Goal: Transaction & Acquisition: Purchase product/service

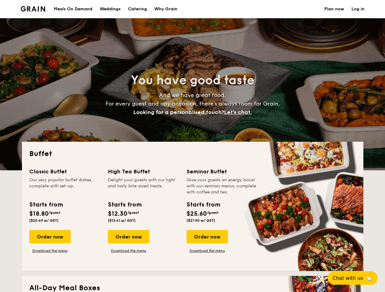
select select
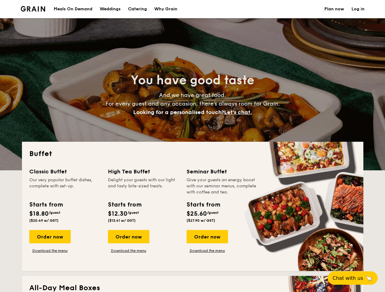
click at [192, 146] on div "Buffet Classic Buffet Our very popular buffet dishes, complete with set-up. Sta…" at bounding box center [192, 206] width 341 height 129
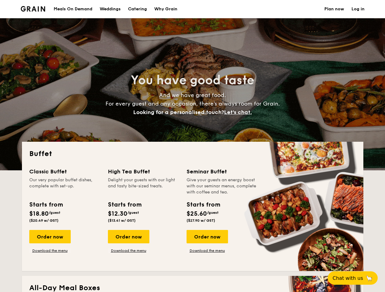
click at [357, 9] on link "Log in" at bounding box center [357, 9] width 13 height 18
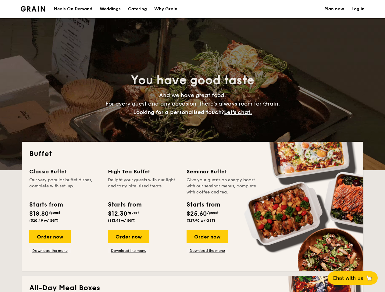
click at [239, 112] on span "Let's chat." at bounding box center [238, 112] width 28 height 7
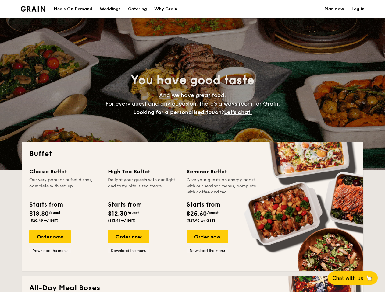
click at [50, 237] on div "Order now" at bounding box center [49, 236] width 41 height 13
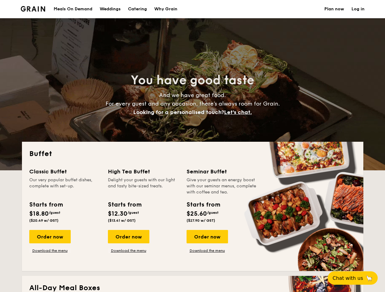
click at [128, 237] on div "Order now" at bounding box center [128, 236] width 41 height 13
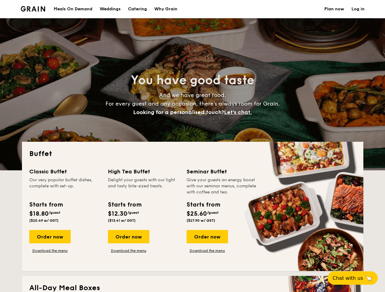
click at [207, 237] on div "Order now" at bounding box center [206, 236] width 41 height 13
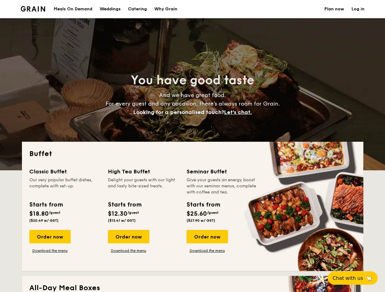
click at [356, 278] on span "Chat with us" at bounding box center [347, 279] width 30 height 6
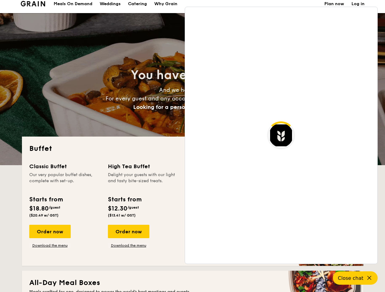
scroll to position [1045, 0]
